Goal: Task Accomplishment & Management: Complete application form

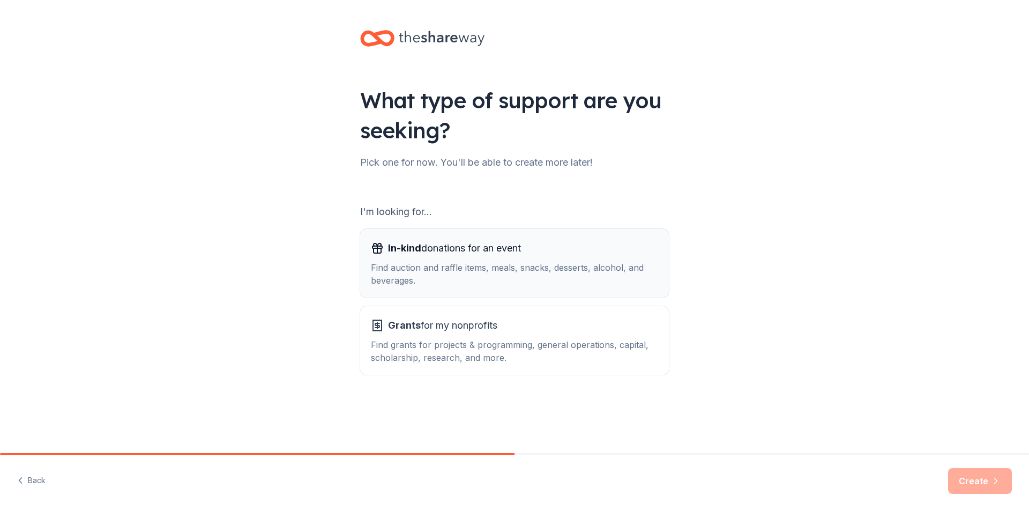
click at [534, 255] on div "In-kind donations for an event" at bounding box center [514, 248] width 287 height 17
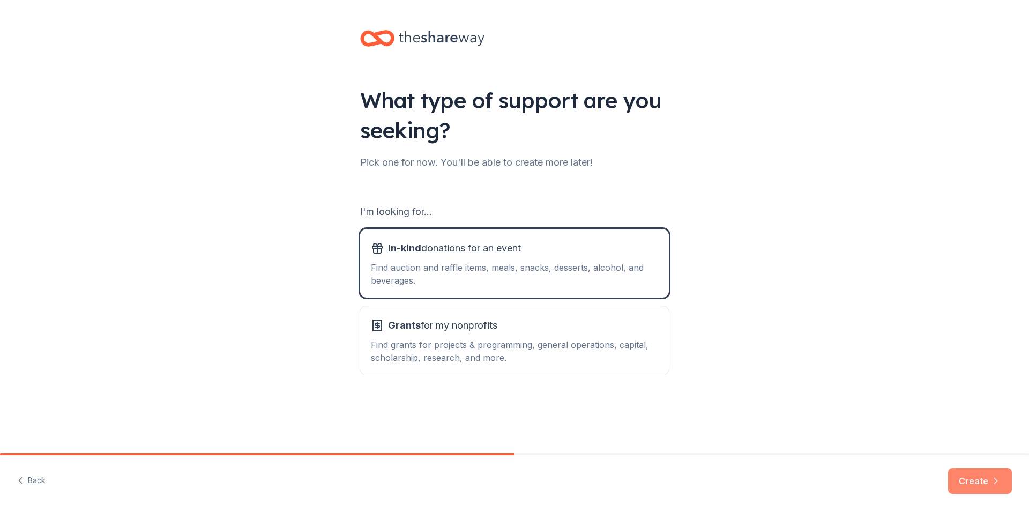
click at [977, 487] on button "Create" at bounding box center [980, 481] width 64 height 26
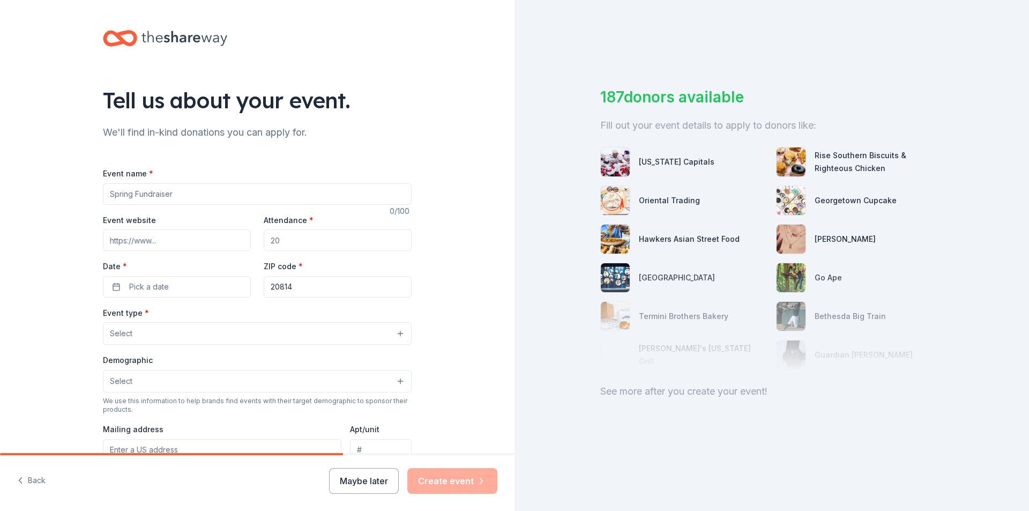
click at [140, 198] on input "Event name *" at bounding box center [257, 193] width 309 height 21
type input "Santa [PERSON_NAME] Great Strides"
click at [124, 243] on input "Event website" at bounding box center [177, 239] width 148 height 21
paste input "[URL][DOMAIN_NAME]"
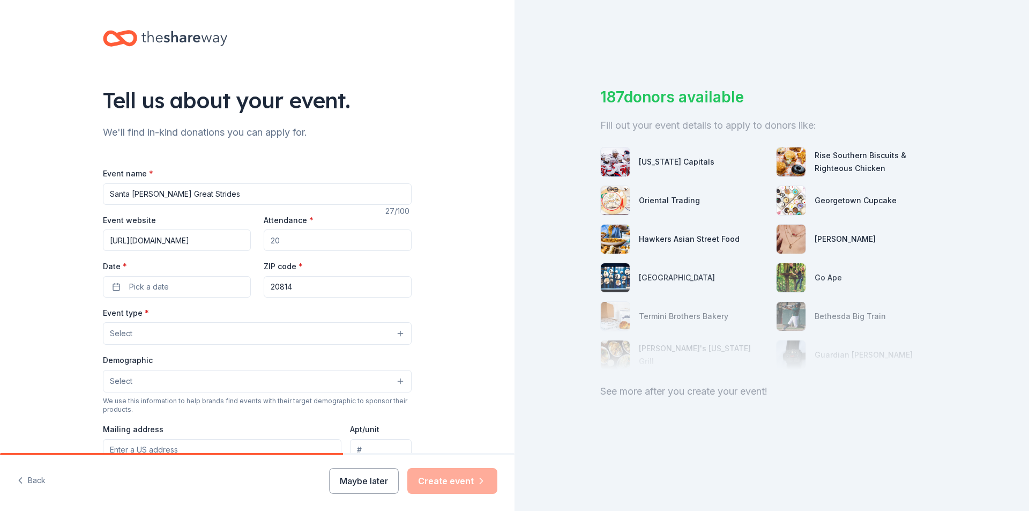
type input "[URL][DOMAIN_NAME]"
click at [302, 241] on input "Attendance *" at bounding box center [338, 239] width 148 height 21
type input "200"
click at [182, 291] on button "Pick a date" at bounding box center [177, 286] width 148 height 21
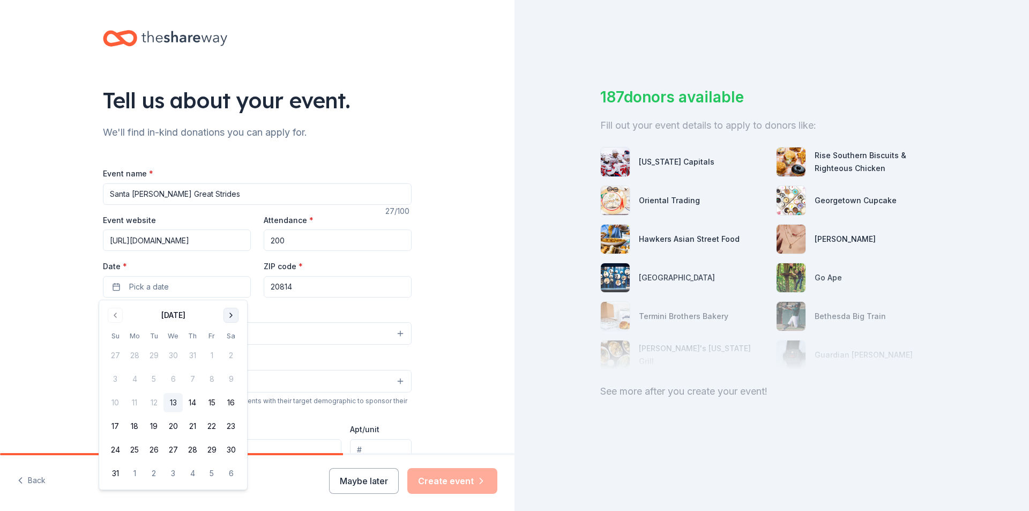
click at [230, 314] on button "Go to next month" at bounding box center [230, 315] width 15 height 15
click at [230, 382] on button "8" at bounding box center [230, 378] width 19 height 19
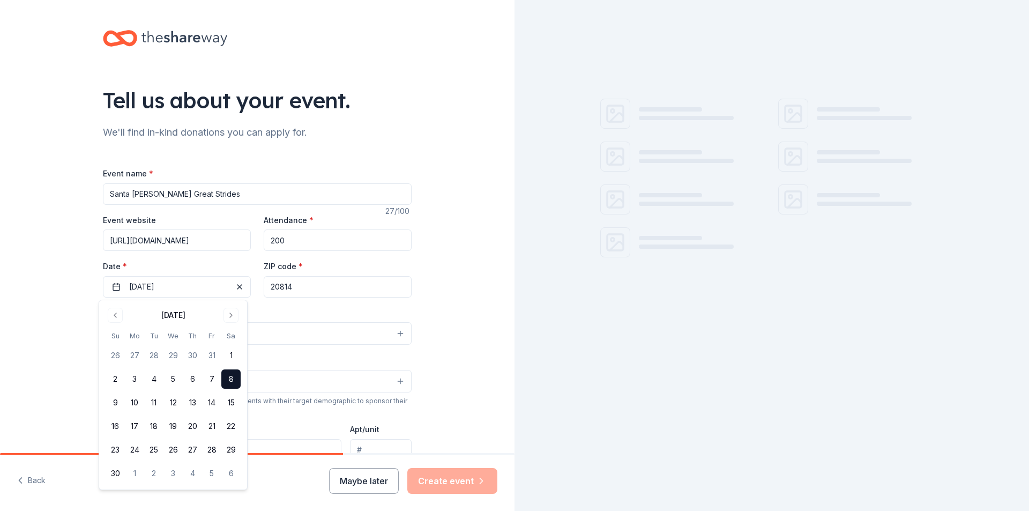
click at [319, 290] on input "20814" at bounding box center [338, 286] width 148 height 21
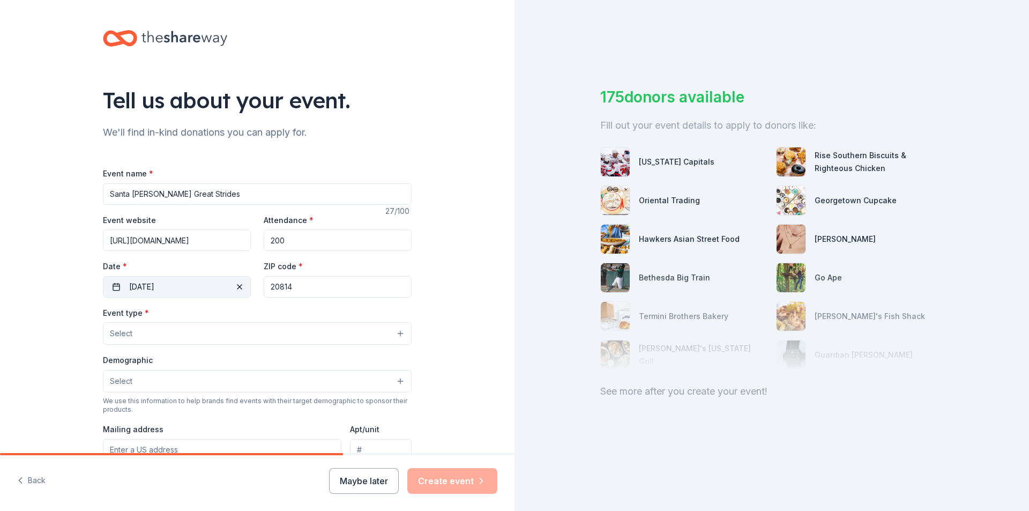
drag, startPoint x: 252, startPoint y: 289, endPoint x: 235, endPoint y: 288, distance: 16.6
click at [235, 288] on div "Event website https://fundraise.cff.org/santabarbara2025 Attendance * 200 Date …" at bounding box center [257, 255] width 309 height 84
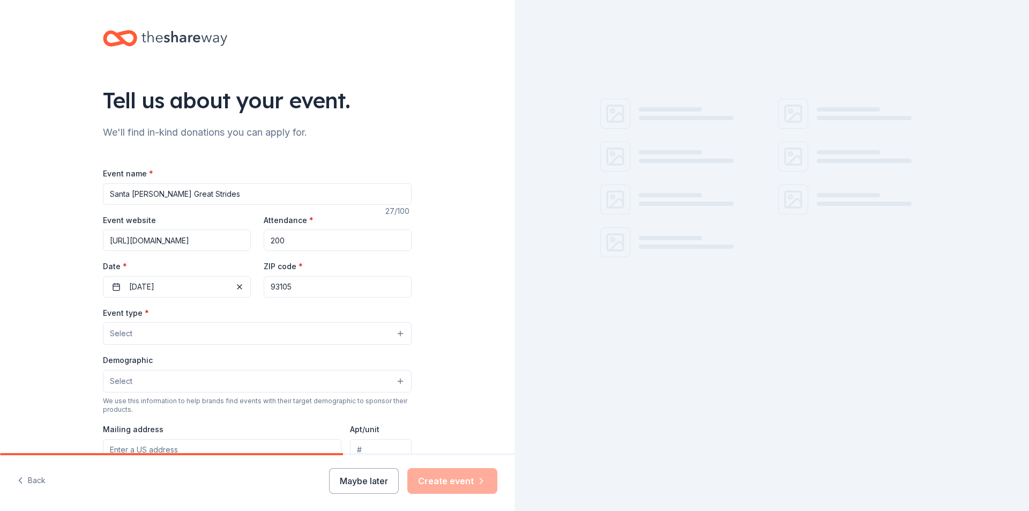
type input "93105"
click at [184, 333] on button "Select" at bounding box center [257, 333] width 309 height 23
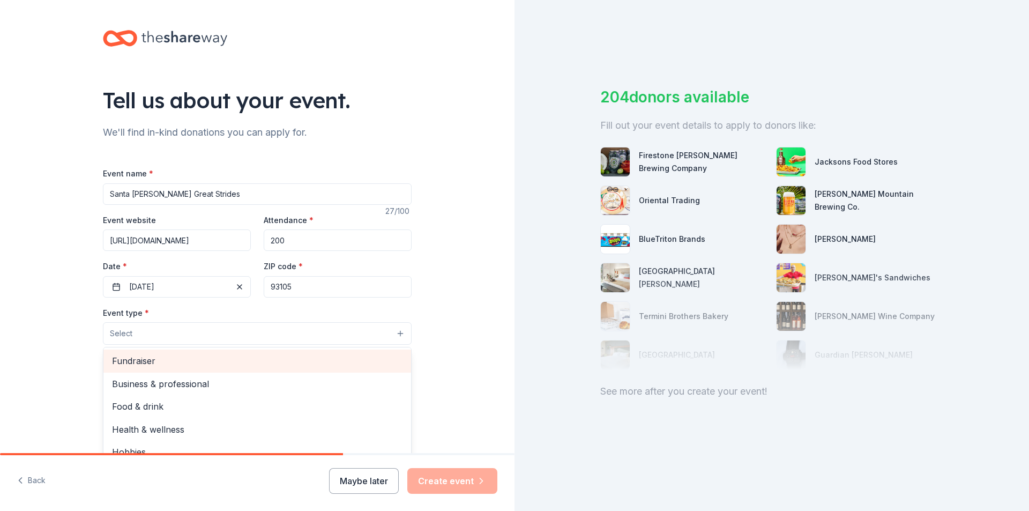
click at [161, 362] on span "Fundraiser" at bounding box center [257, 361] width 290 height 14
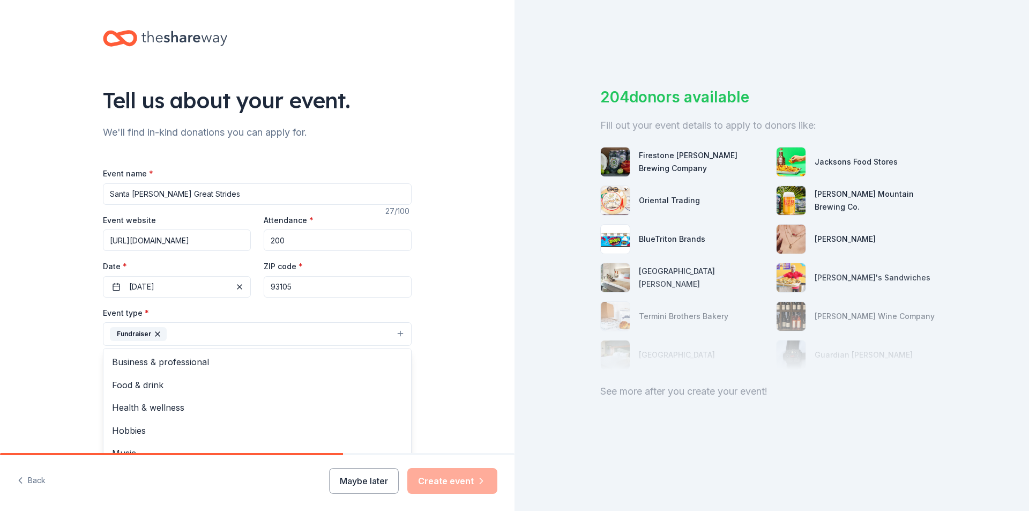
click at [47, 373] on div "Tell us about your event. We'll find in-kind donations you can apply for. Event…" at bounding box center [257, 357] width 514 height 714
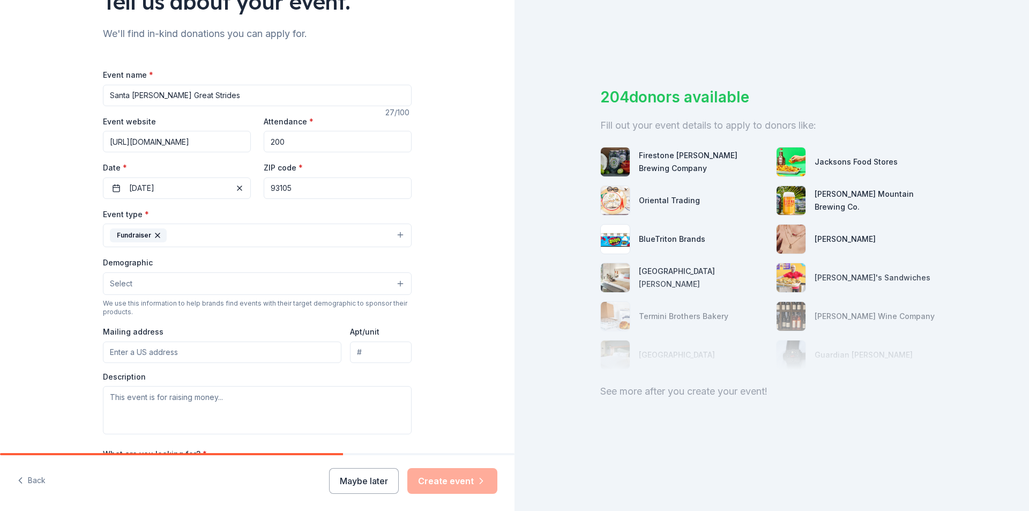
scroll to position [107, 0]
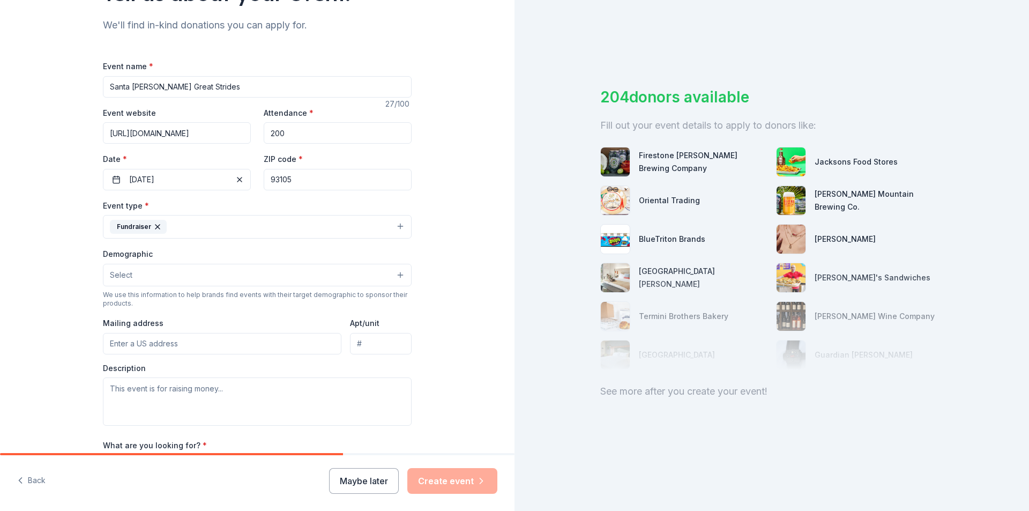
click at [125, 273] on span "Select" at bounding box center [121, 274] width 23 height 13
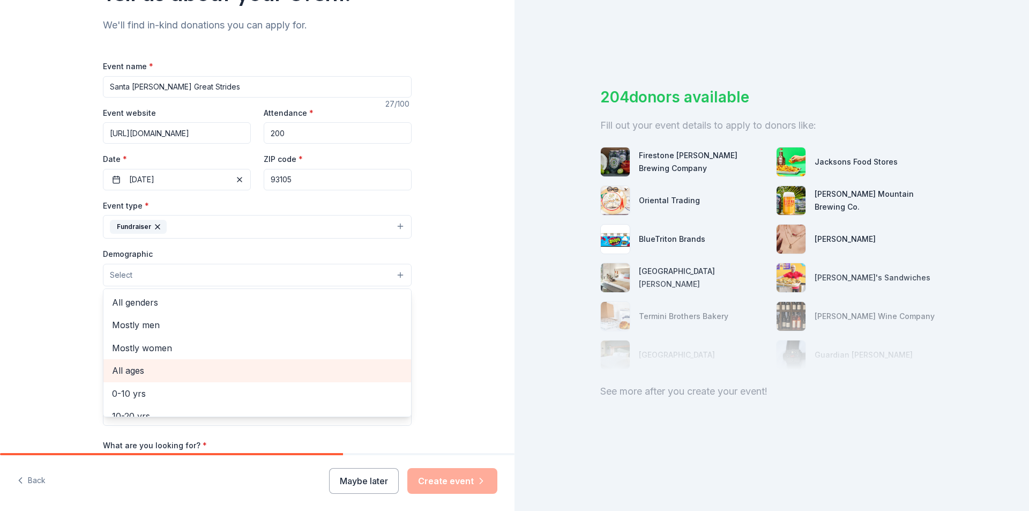
click at [156, 368] on span "All ages" at bounding box center [257, 370] width 290 height 14
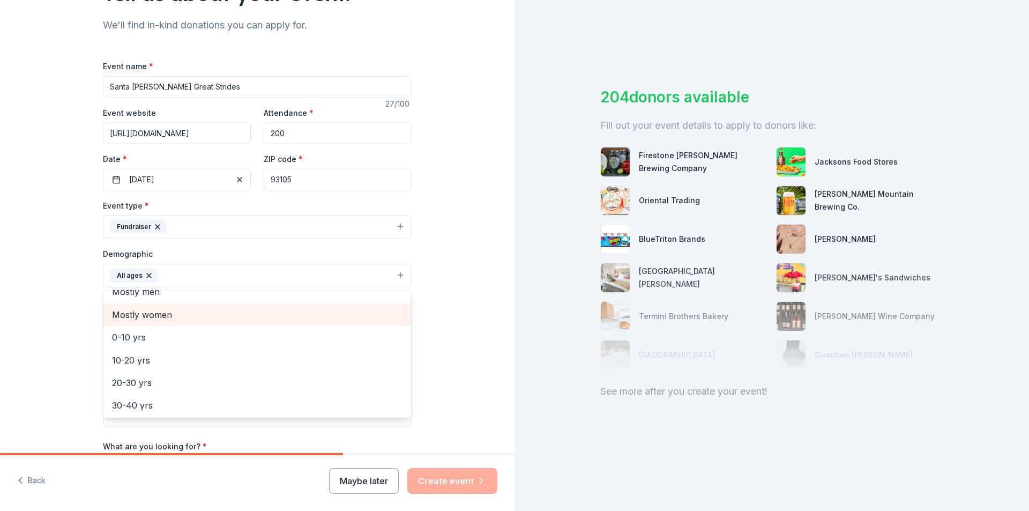
scroll to position [54, 0]
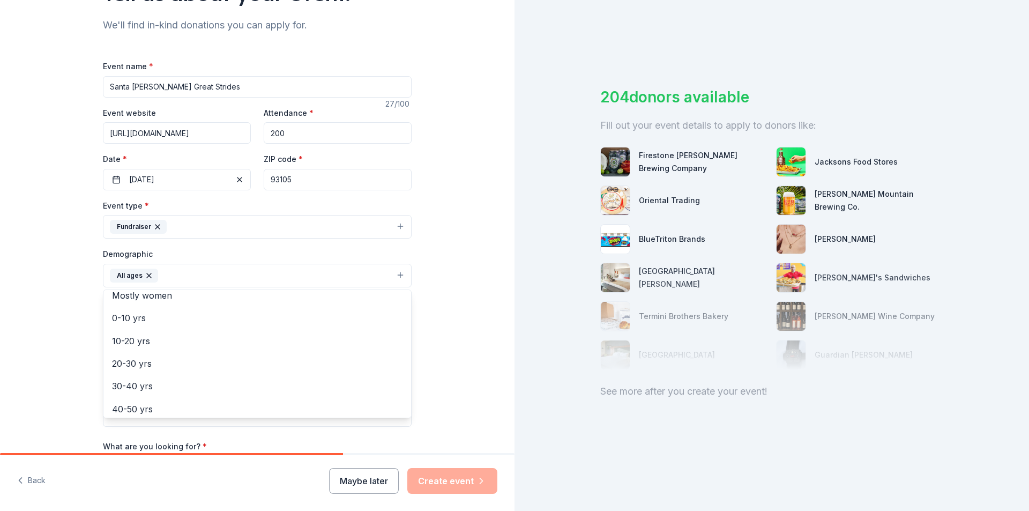
click at [25, 322] on div "Tell us about your event. We'll find in-kind donations you can apply for. Event…" at bounding box center [257, 250] width 514 height 715
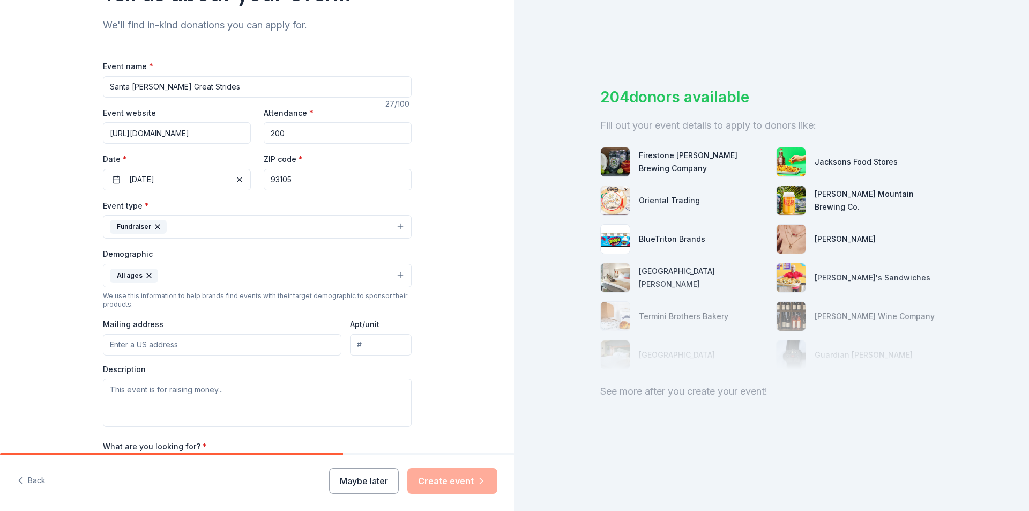
click at [129, 347] on input "Mailing address" at bounding box center [222, 344] width 238 height 21
click at [213, 345] on input "2409 de la vina street" at bounding box center [222, 344] width 238 height 21
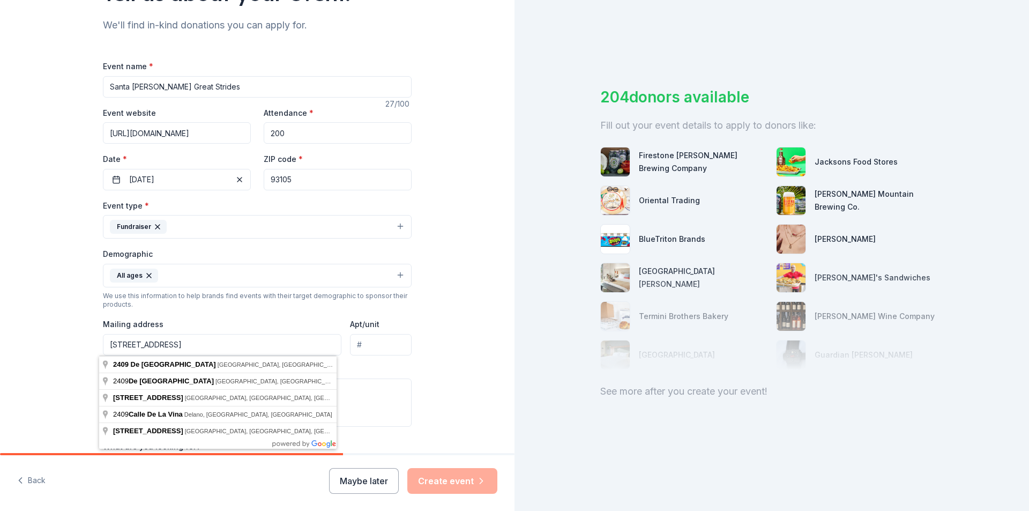
click at [213, 345] on input "2409 de la vina street" at bounding box center [222, 344] width 238 height 21
click at [212, 345] on input "2409 de la vina street" at bounding box center [222, 344] width 238 height 21
drag, startPoint x: 201, startPoint y: 348, endPoint x: 188, endPoint y: 349, distance: 13.4
click at [201, 348] on input "2409 de la vina street" at bounding box center [222, 344] width 238 height 21
click at [49, 355] on div "Tell us about your event. We'll find in-kind donations you can apply for. Event…" at bounding box center [257, 250] width 514 height 715
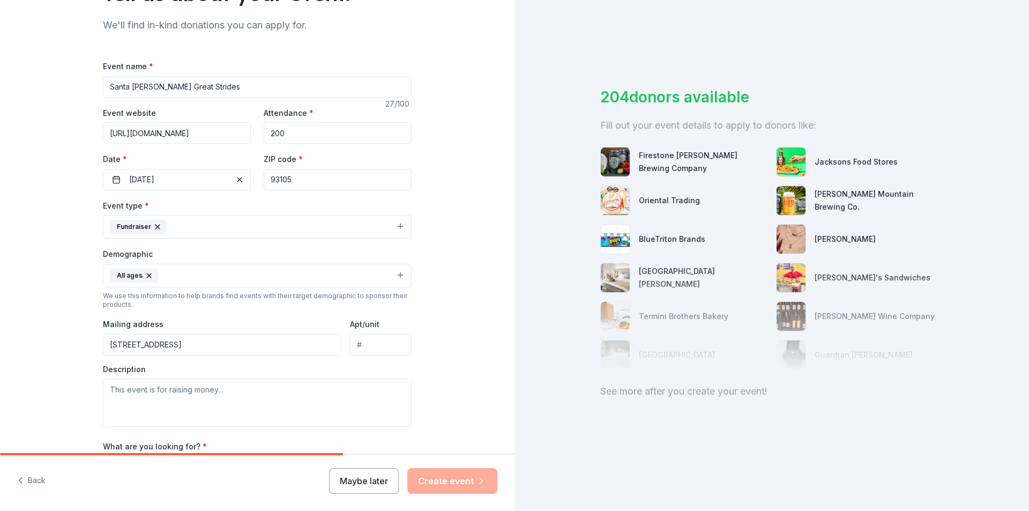
click at [213, 334] on input "2409 de la vina street" at bounding box center [222, 344] width 238 height 21
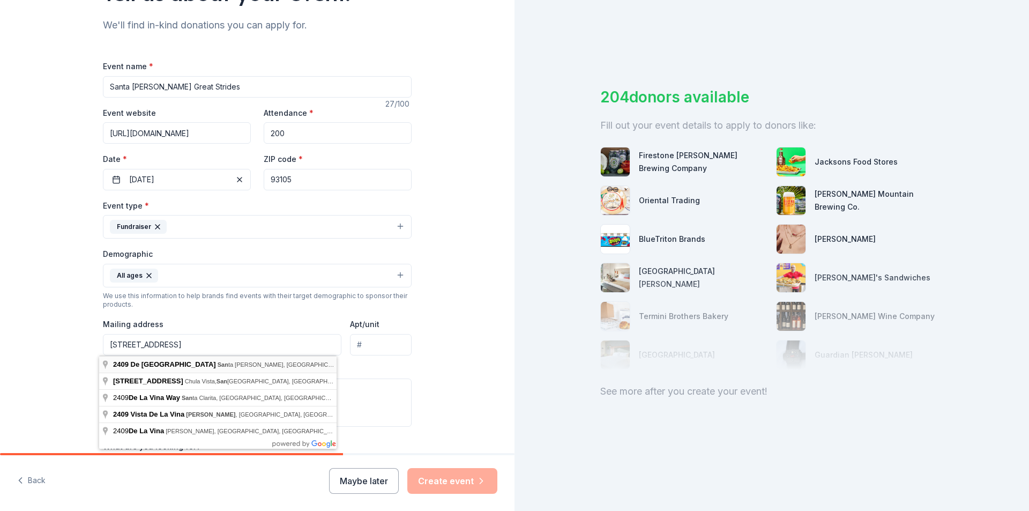
type input "2409 De La Vina Street, Santa Barbara, CA, 93105"
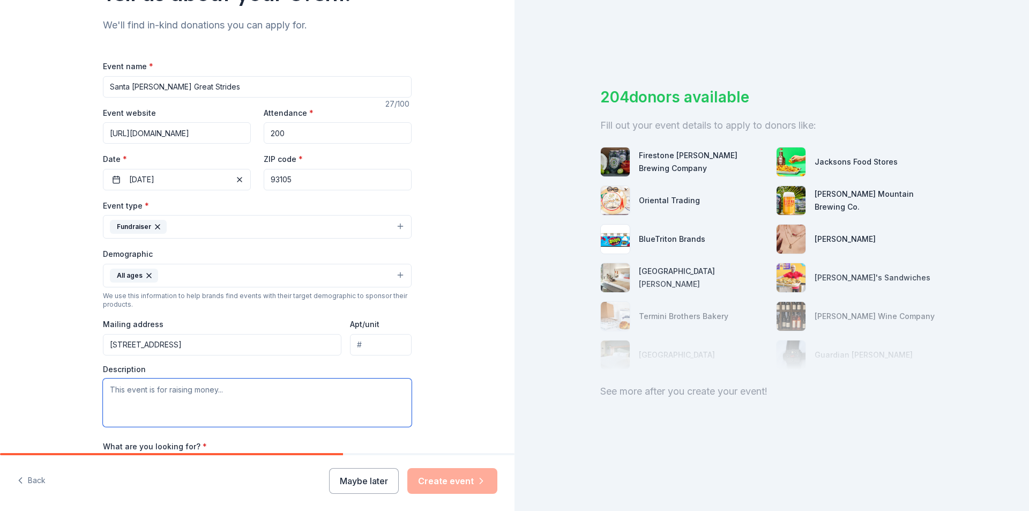
click at [209, 390] on textarea at bounding box center [257, 402] width 309 height 48
paste textarea "helps the Cystic Fibrosis Foundation fund the research and care needed to help …"
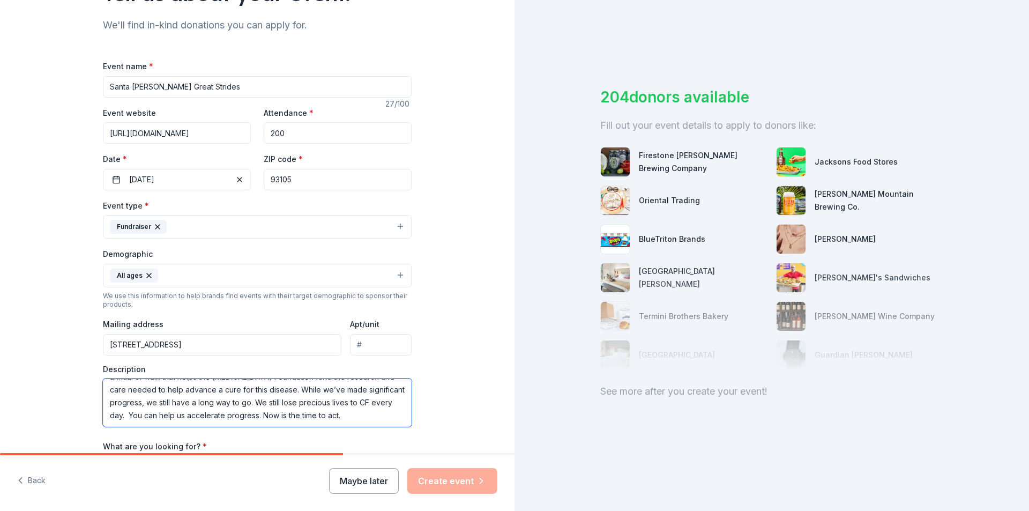
scroll to position [0, 0]
click at [297, 405] on textarea "Santa Barbara Great Strides Walk (through the CF Foundation) is our annual cf w…" at bounding box center [257, 402] width 309 height 48
click at [386, 389] on textarea "Santa Barbara Great Strides Walk (through the CF Foundation) is our annual cf w…" at bounding box center [257, 402] width 309 height 48
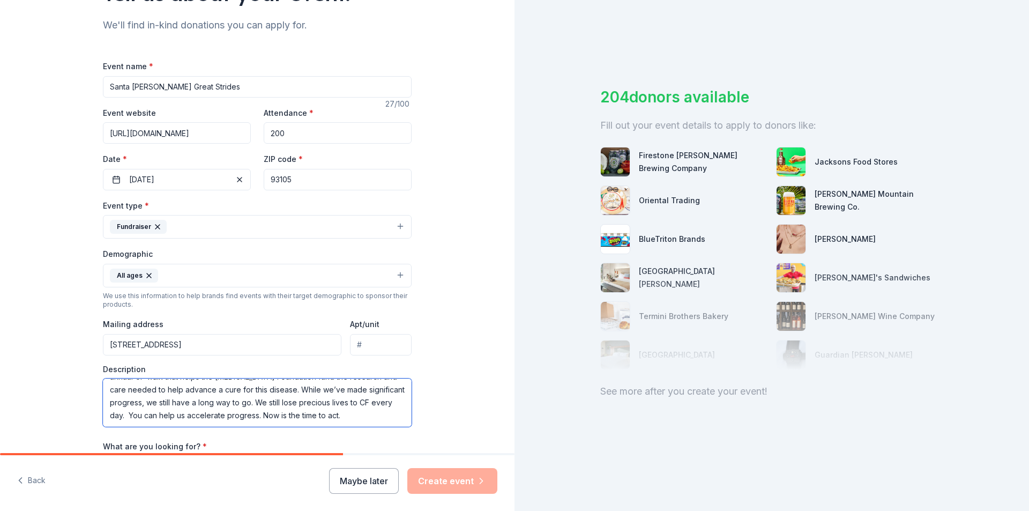
drag, startPoint x: 250, startPoint y: 393, endPoint x: 320, endPoint y: 414, distance: 73.4
click at [320, 414] on textarea "Santa Barbara Great Strides Walk (through the CF Foundation) is our annual CF w…" at bounding box center [257, 402] width 309 height 48
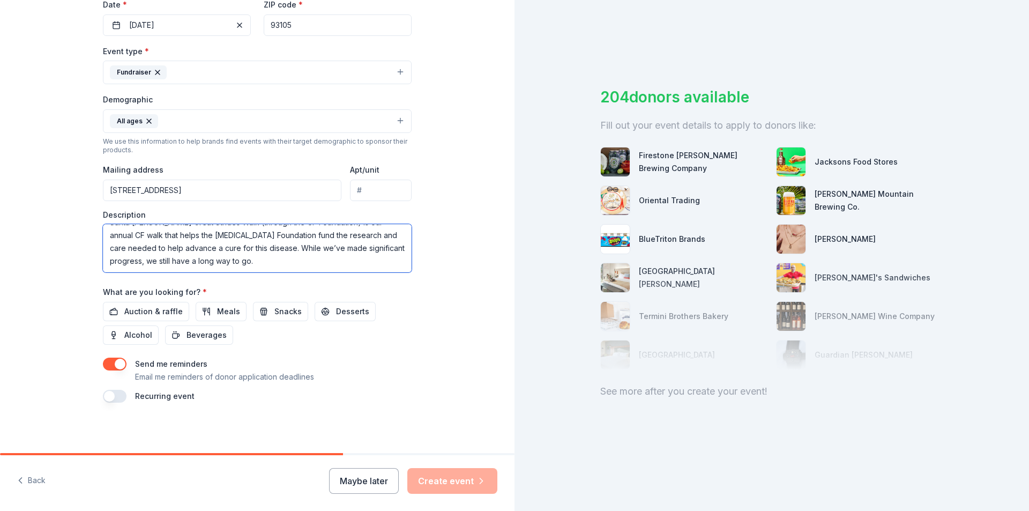
scroll to position [263, 0]
type textarea "Santa Barbara Great Strides Walk (through the CF Foundation) is our annual CF w…"
click at [141, 309] on span "Auction & raffle" at bounding box center [153, 310] width 58 height 13
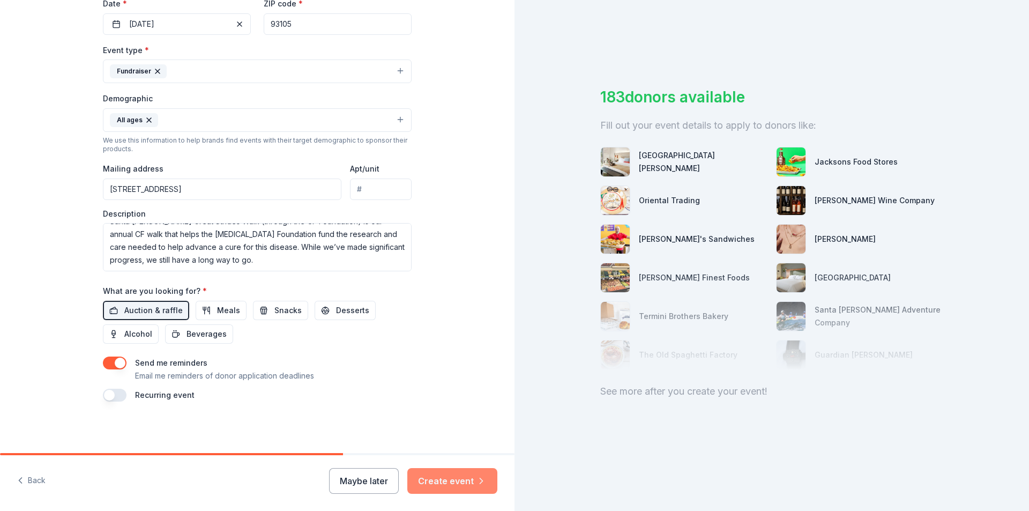
click at [464, 481] on button "Create event" at bounding box center [452, 481] width 90 height 26
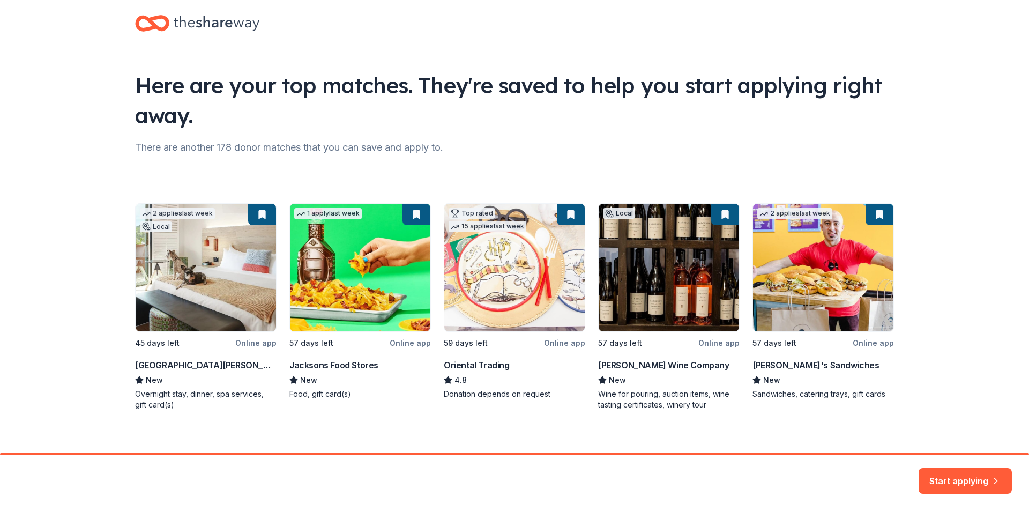
scroll to position [24, 0]
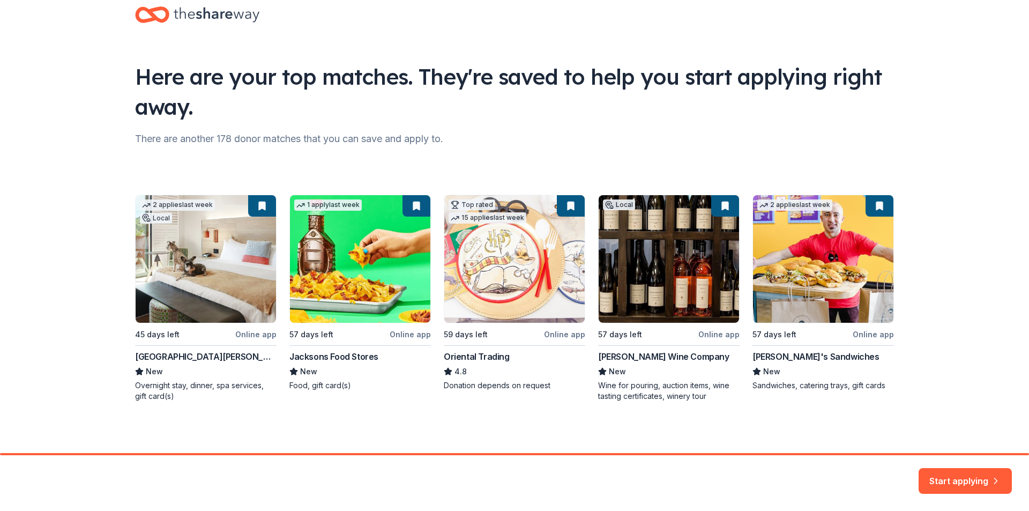
click at [210, 282] on div "2 applies last week Local 45 days left Online app Hotel San Luis Obispo New Ove…" at bounding box center [514, 298] width 759 height 207
click at [251, 206] on div "2 applies last week Local 45 days left Online app Hotel San Luis Obispo New Ove…" at bounding box center [514, 298] width 759 height 207
click at [948, 473] on button "Start applying" at bounding box center [964, 474] width 93 height 26
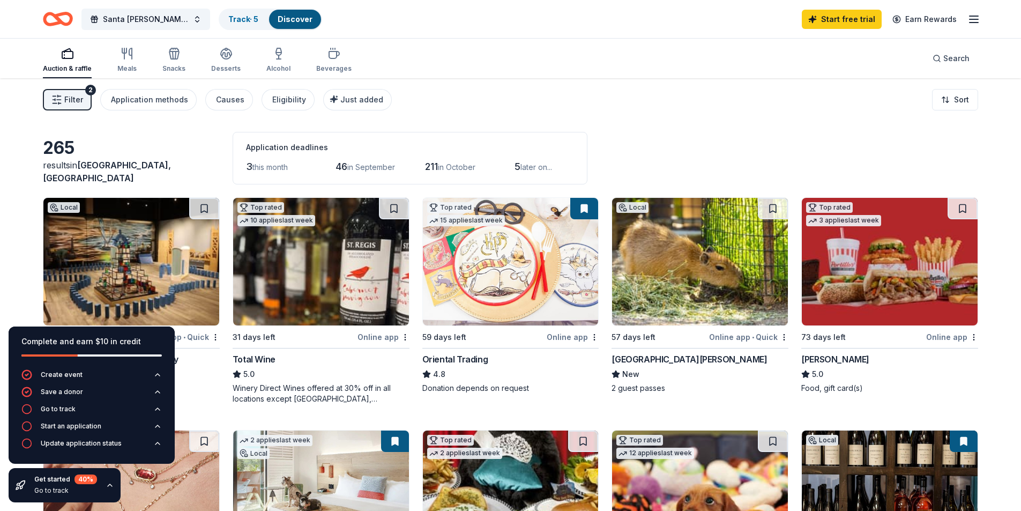
click at [652, 100] on div "Filter 2 Application methods Causes Eligibility Just added Sort" at bounding box center [510, 99] width 1021 height 43
click at [112, 485] on icon "button" at bounding box center [110, 485] width 9 height 9
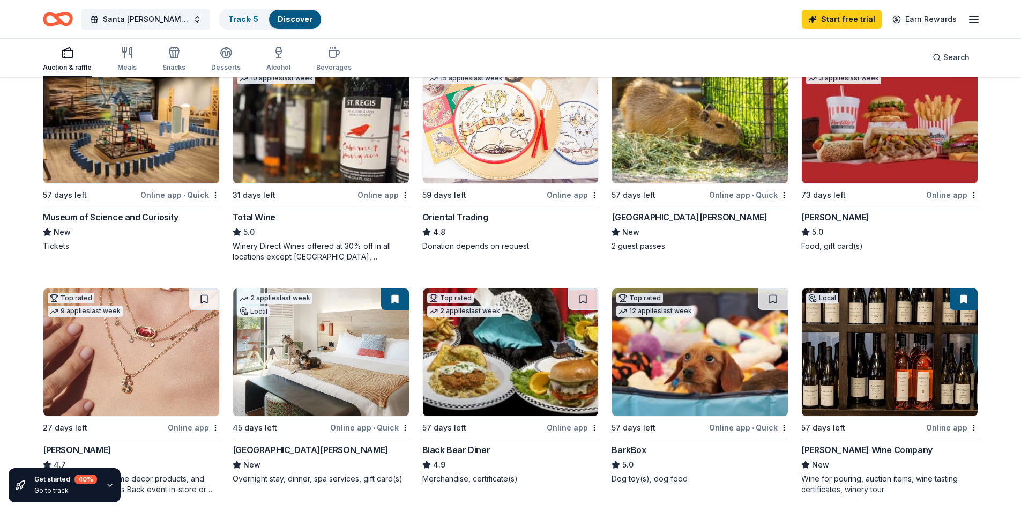
scroll to position [161, 0]
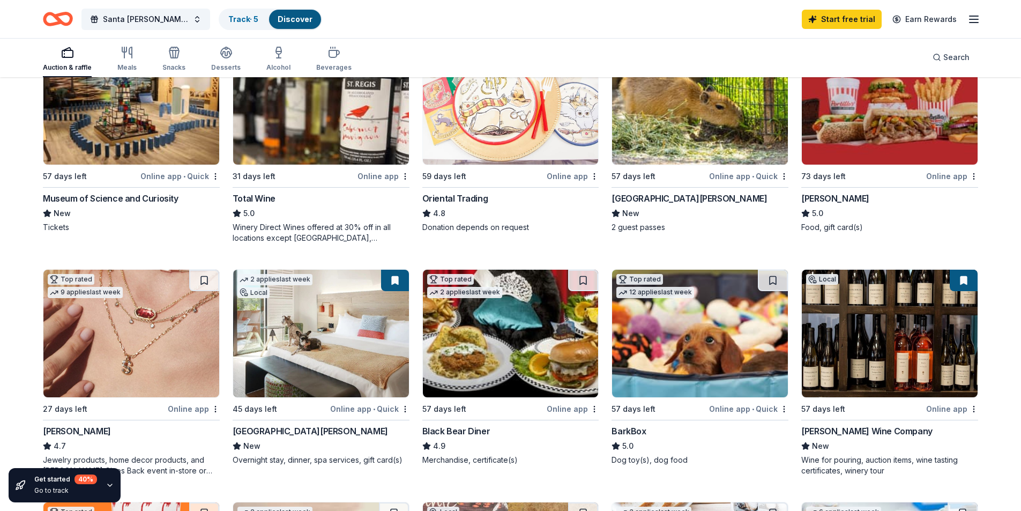
click at [274, 281] on div "2 applies last week" at bounding box center [274, 279] width 75 height 11
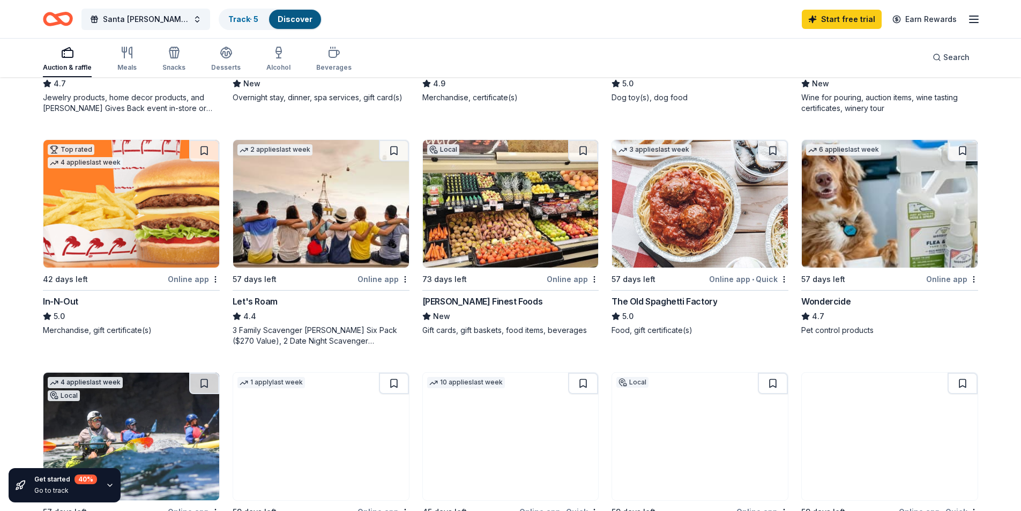
scroll to position [536, 0]
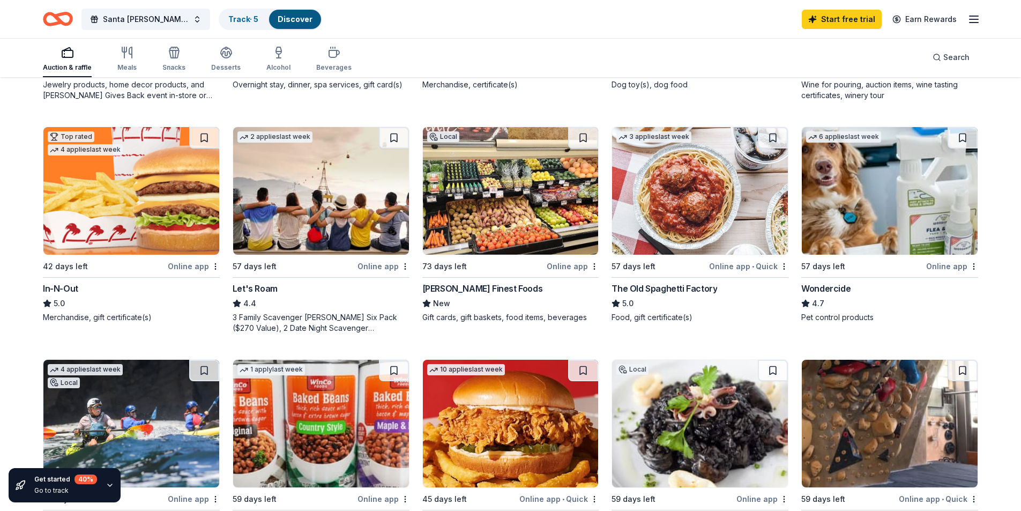
click at [129, 219] on img at bounding box center [131, 191] width 176 height 128
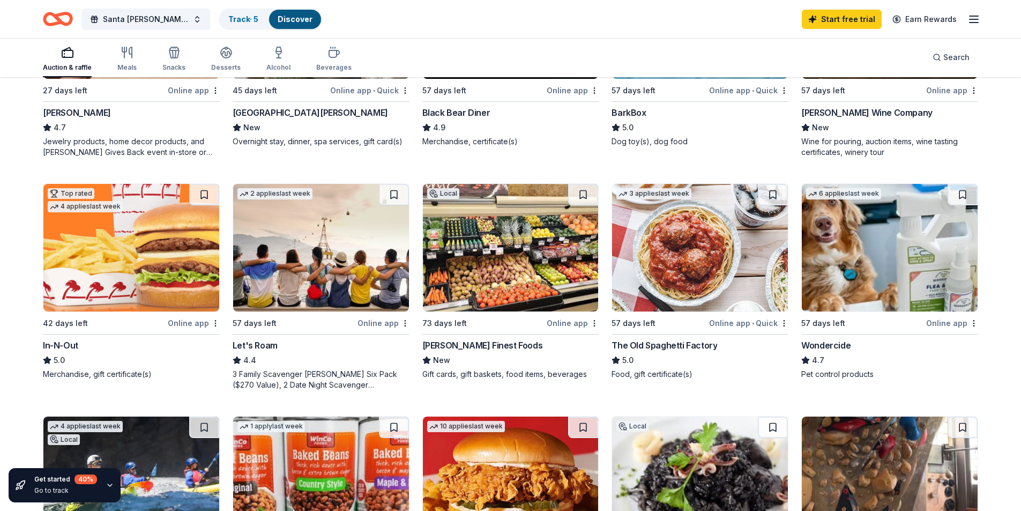
scroll to position [482, 0]
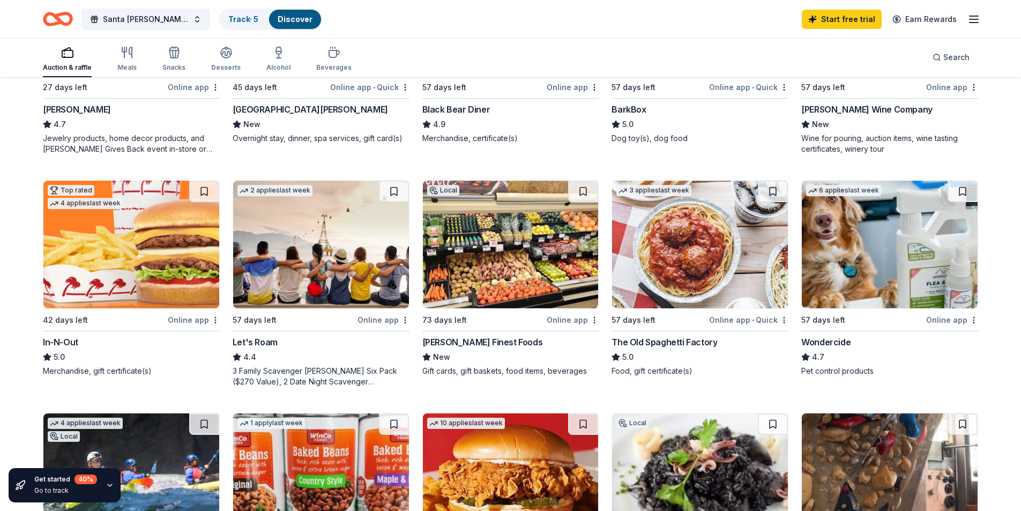
click at [138, 251] on img at bounding box center [131, 245] width 176 height 128
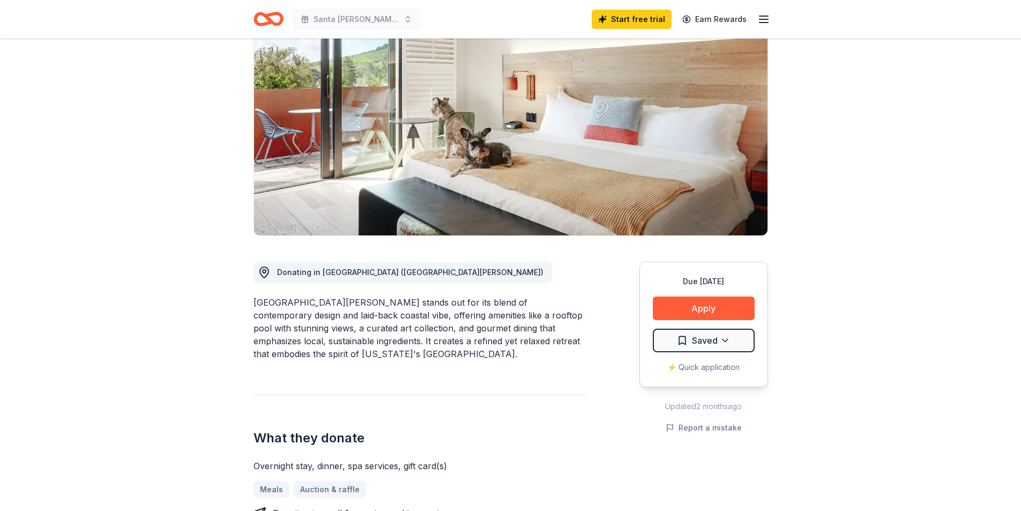
scroll to position [54, 0]
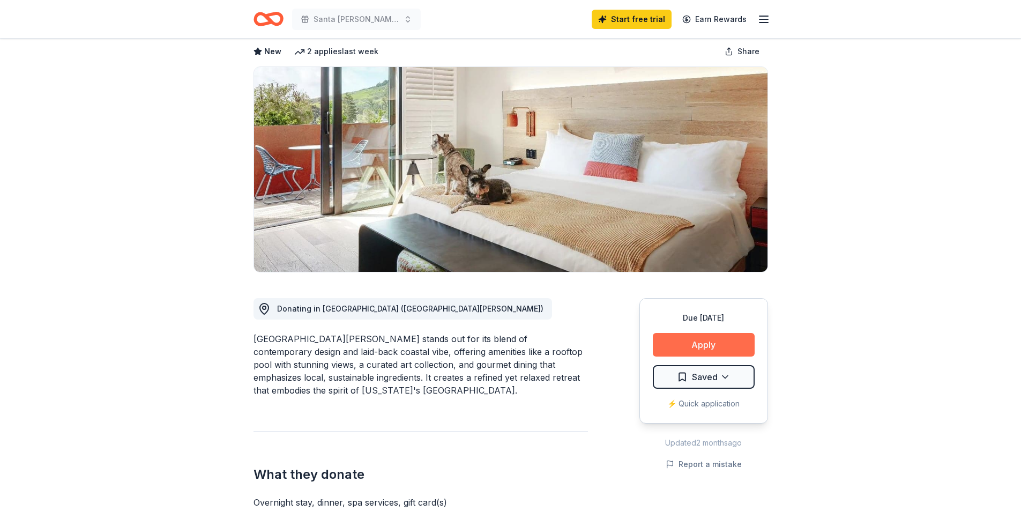
click at [706, 342] on button "Apply" at bounding box center [704, 345] width 102 height 24
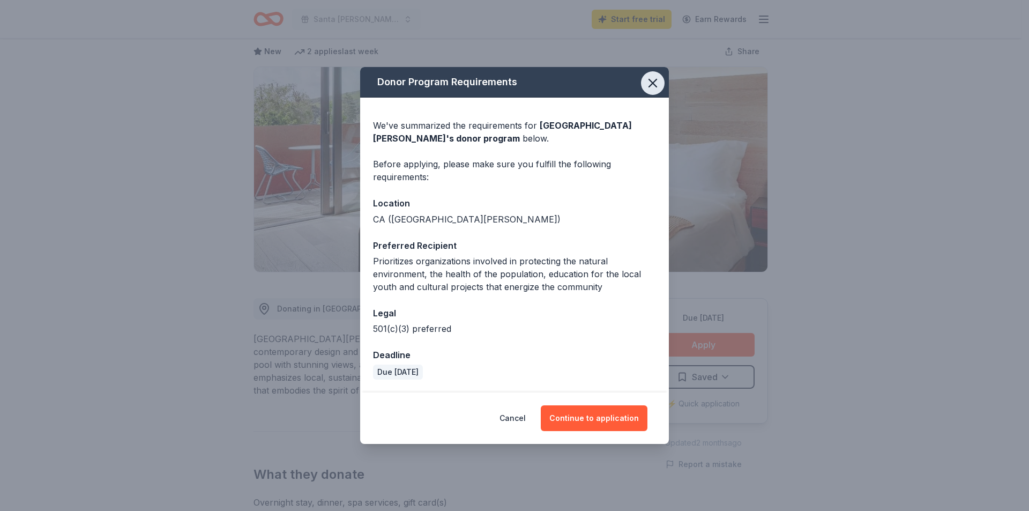
click at [656, 82] on icon "button" at bounding box center [652, 83] width 15 height 15
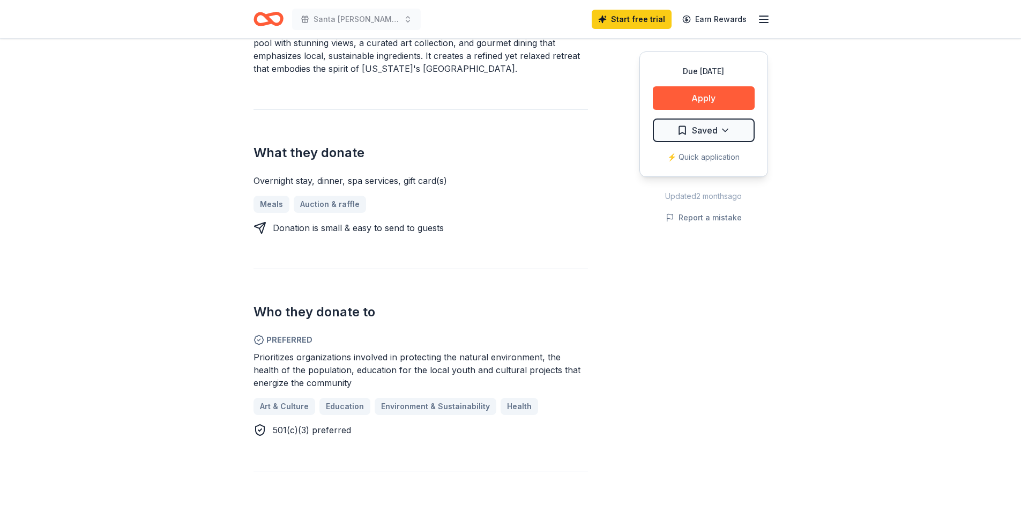
scroll to position [0, 0]
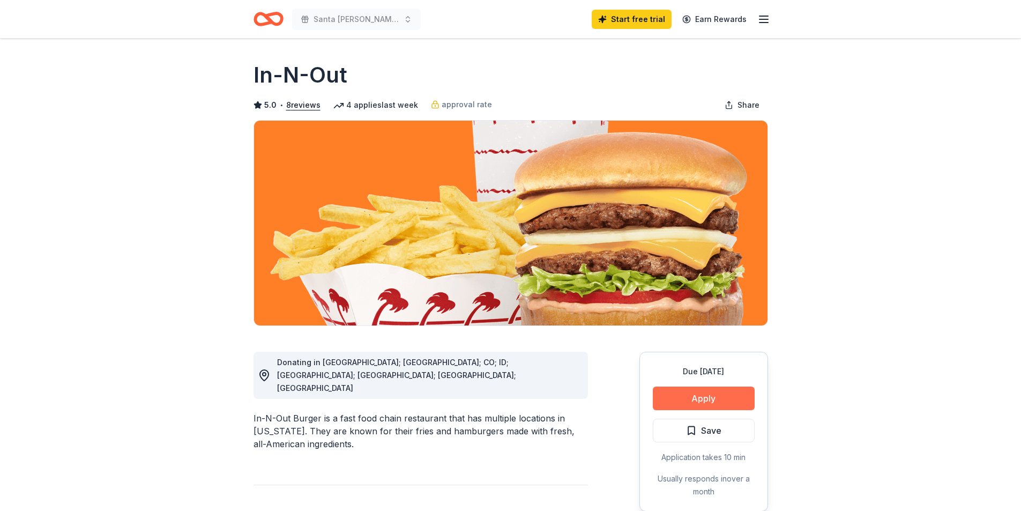
click at [699, 403] on button "Apply" at bounding box center [704, 398] width 102 height 24
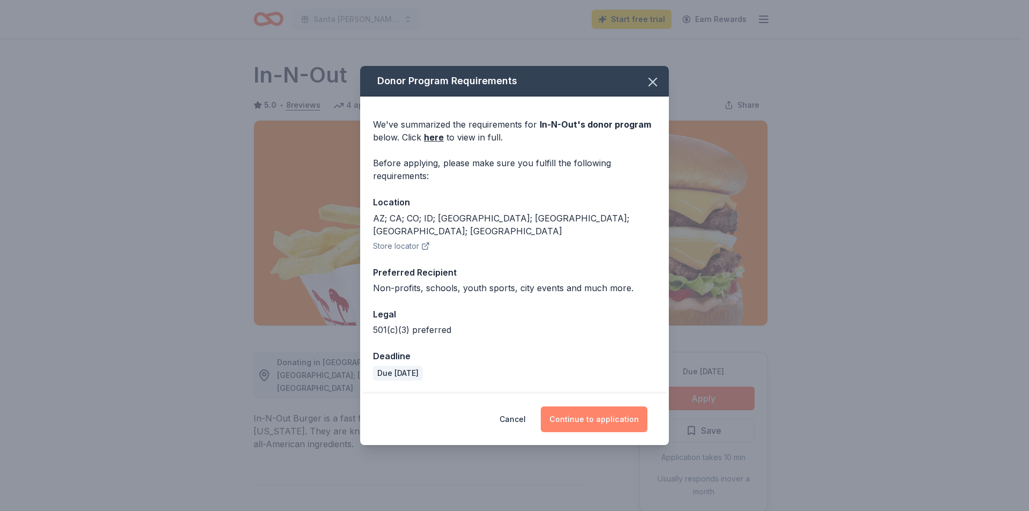
click at [633, 411] on button "Continue to application" at bounding box center [594, 419] width 107 height 26
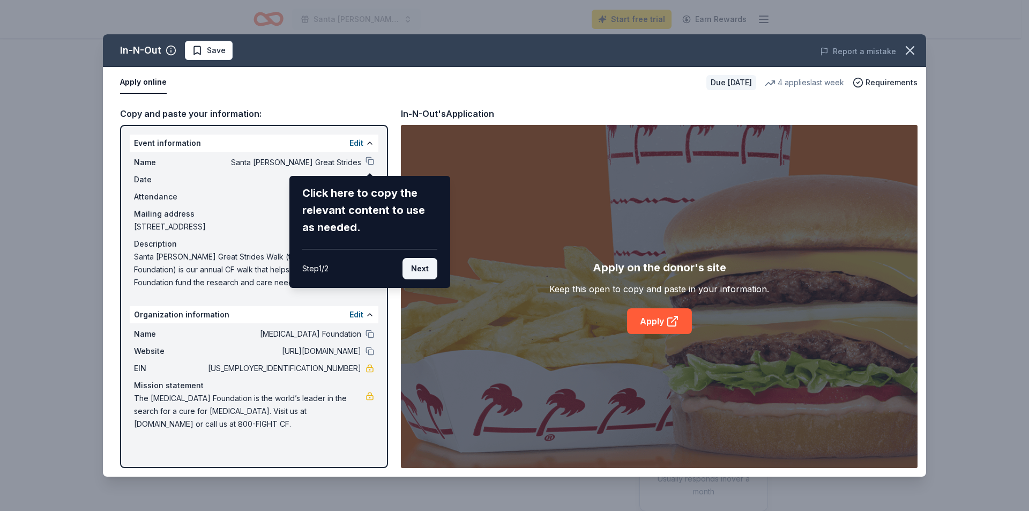
click at [425, 264] on button "Next" at bounding box center [419, 268] width 35 height 21
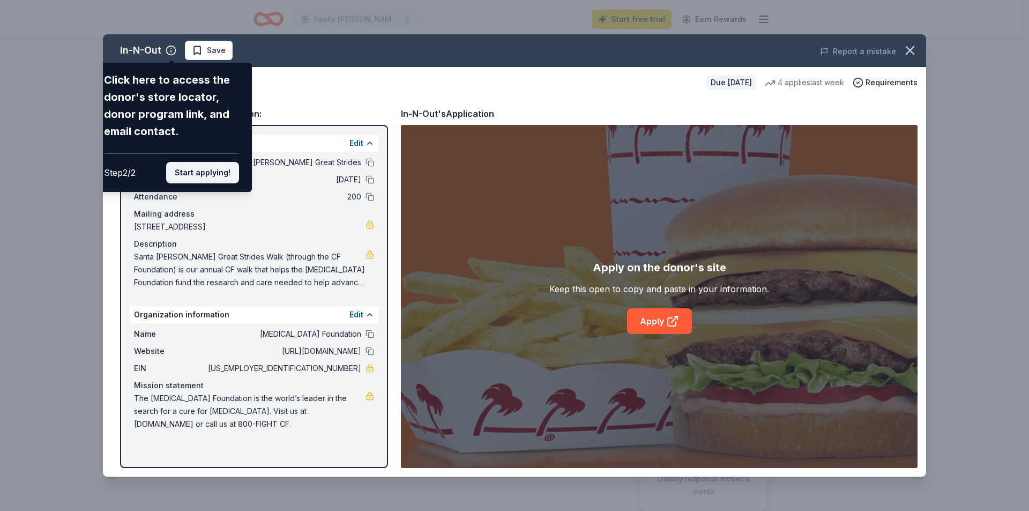
click at [199, 173] on button "Start applying!" at bounding box center [202, 172] width 73 height 21
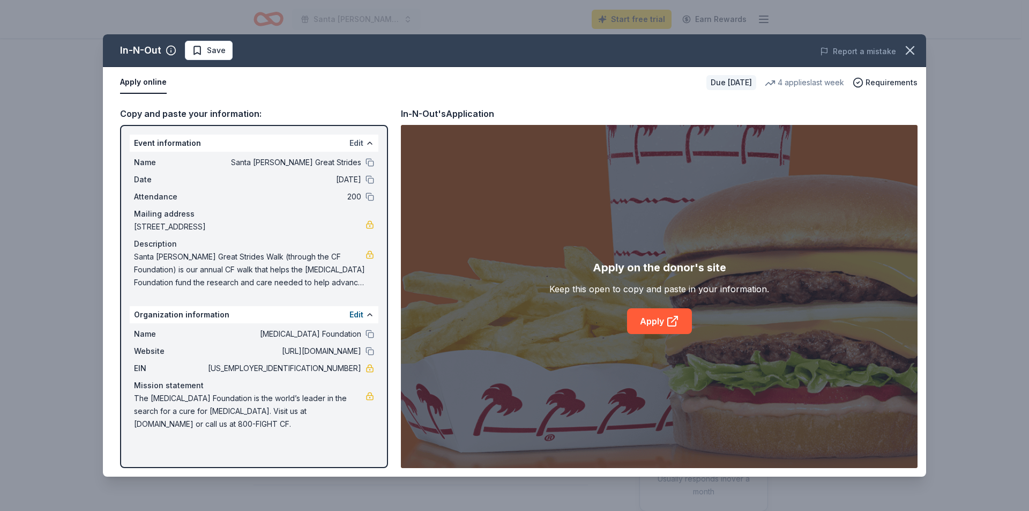
click at [358, 144] on button "Edit" at bounding box center [356, 143] width 14 height 13
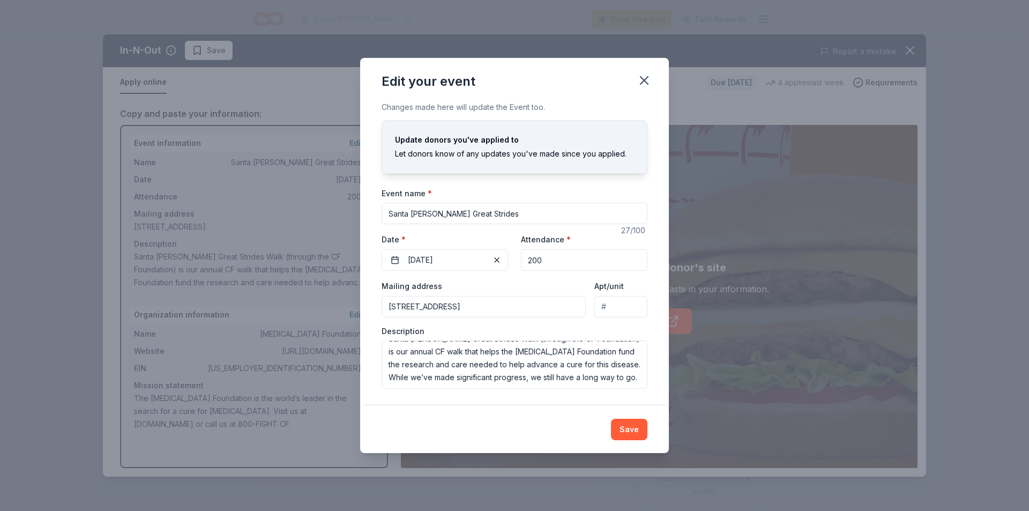
scroll to position [26, 0]
click at [401, 380] on textarea "Santa Barbara Great Strides Walk (through the CF Foundation) is our annual CF w…" at bounding box center [515, 364] width 266 height 48
type textarea "Santa Barbara Great Strides Walk (through the CF Foundation) is our annual CF w…"
click at [627, 428] on button "Save" at bounding box center [629, 428] width 36 height 21
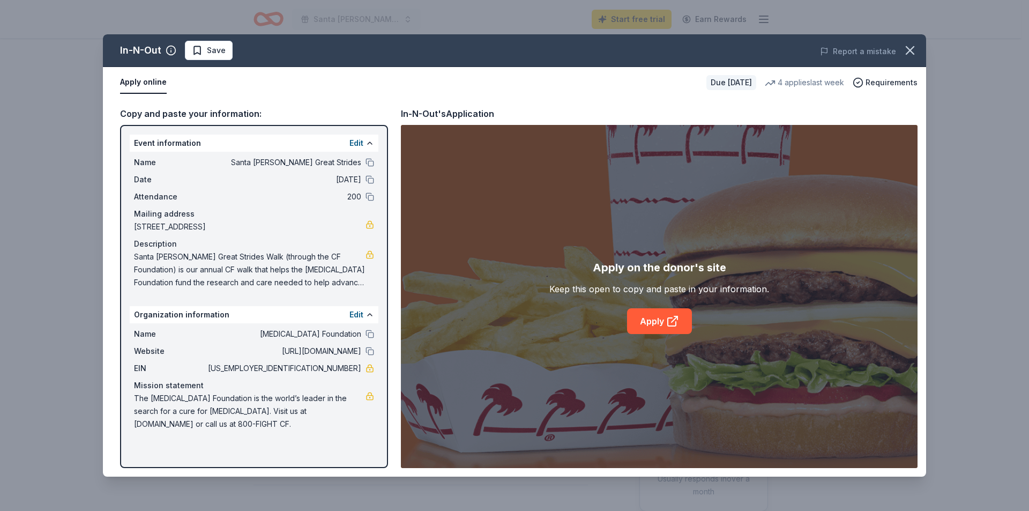
click at [287, 273] on span "Santa Barbara Great Strides Walk (through the CF Foundation) is our annual CF w…" at bounding box center [249, 269] width 231 height 39
click at [216, 252] on span "Santa Barbara Great Strides Walk (through the CF Foundation) is our annual CF w…" at bounding box center [249, 269] width 231 height 39
click at [648, 319] on link "Apply" at bounding box center [659, 321] width 65 height 26
click at [680, 322] on link "Apply" at bounding box center [659, 321] width 65 height 26
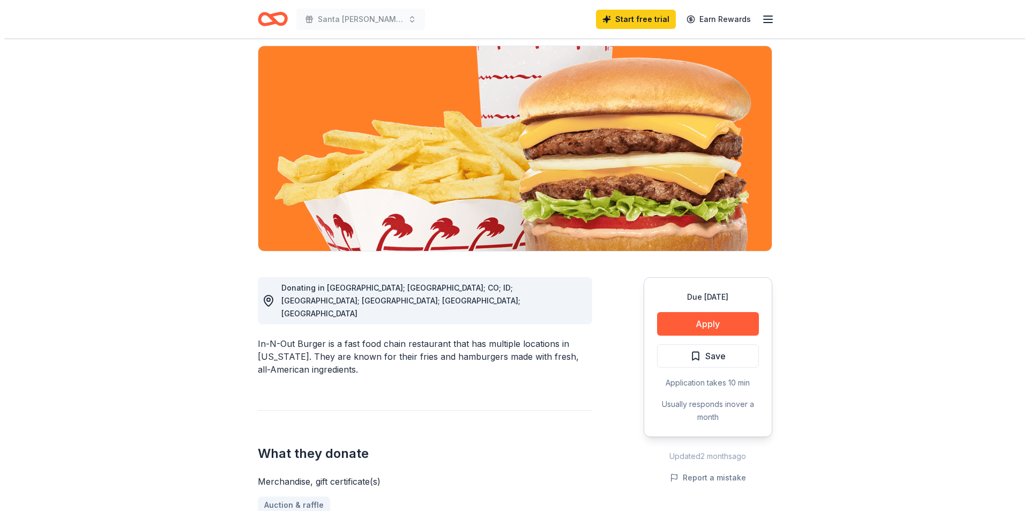
scroll to position [107, 0]
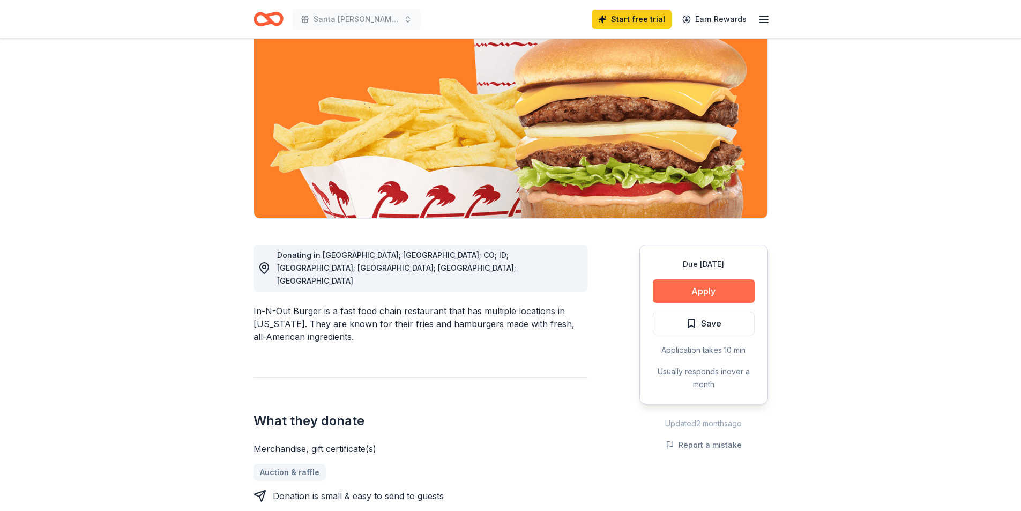
click at [688, 295] on button "Apply" at bounding box center [704, 291] width 102 height 24
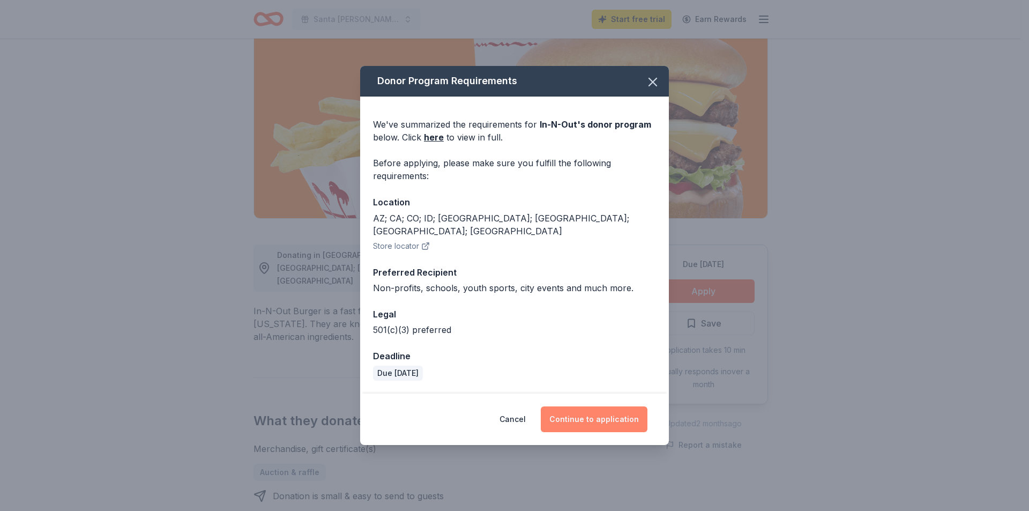
click at [609, 412] on button "Continue to application" at bounding box center [594, 419] width 107 height 26
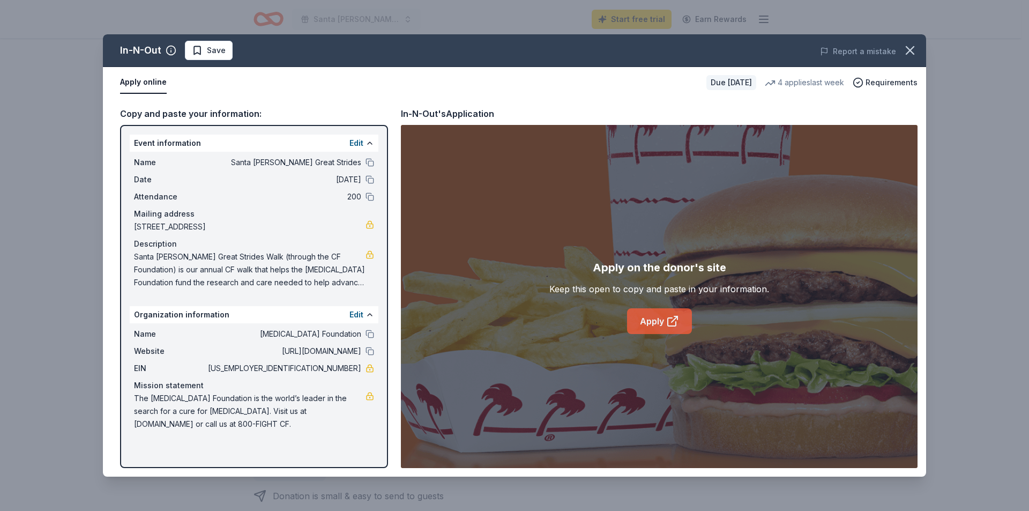
click at [650, 323] on link "Apply" at bounding box center [659, 321] width 65 height 26
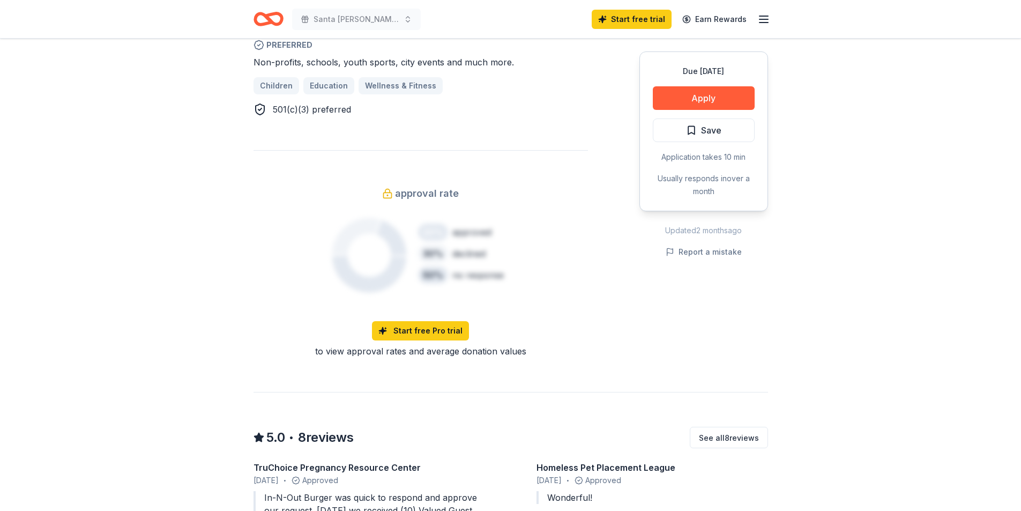
scroll to position [697, 0]
